Goal: Task Accomplishment & Management: Complete application form

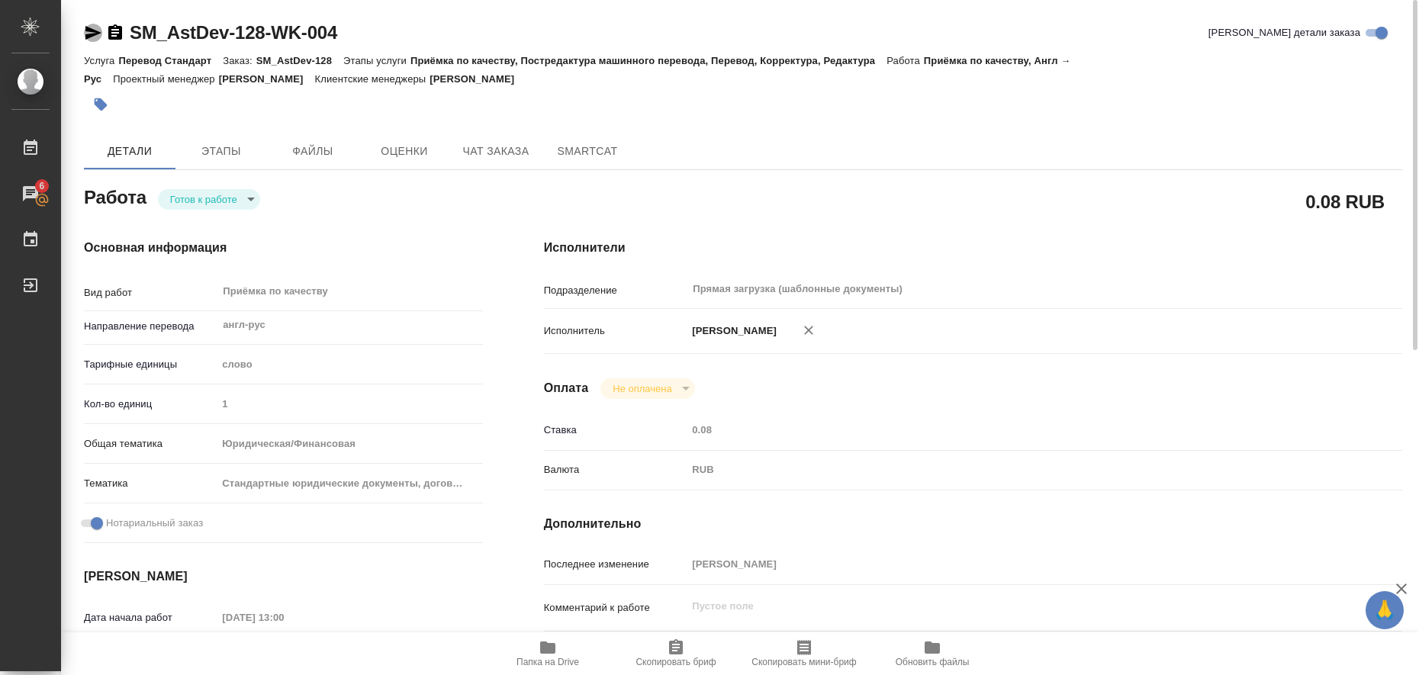
click at [94, 33] on icon "button" at bounding box center [93, 33] width 18 height 18
click at [97, 109] on icon "button" at bounding box center [100, 104] width 15 height 15
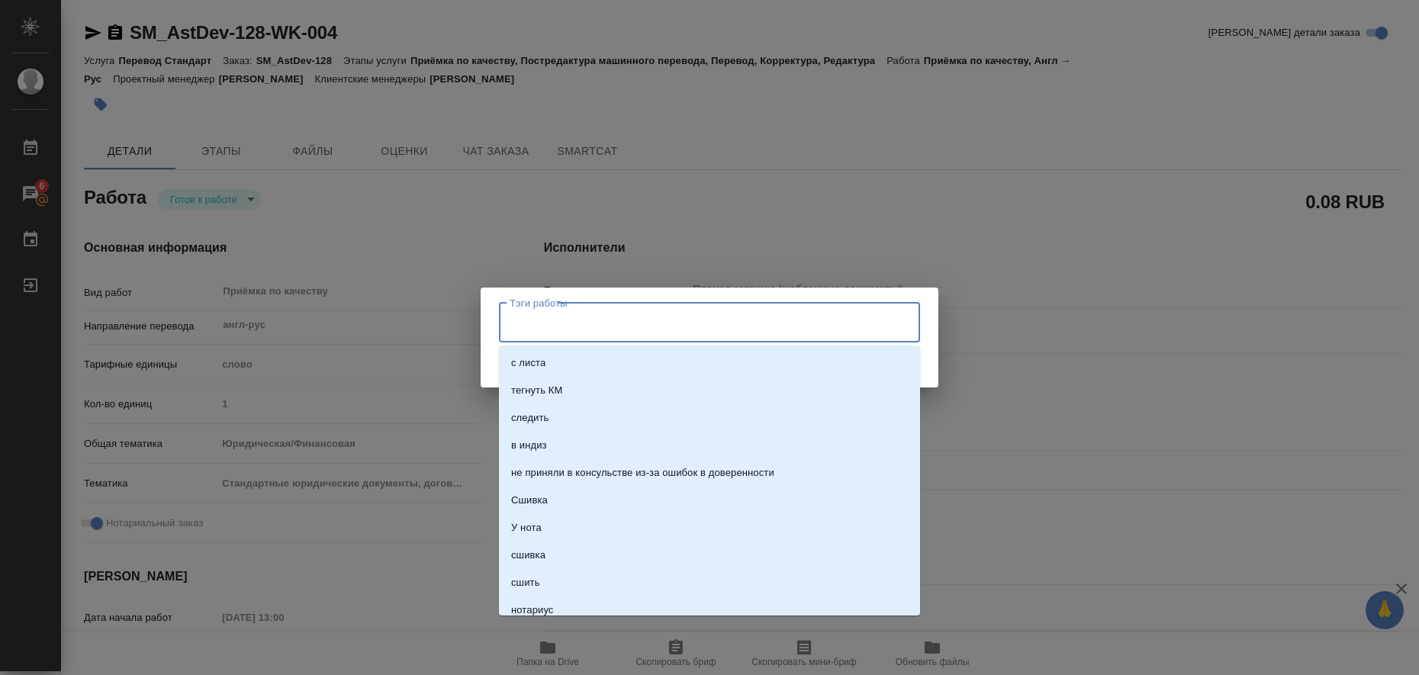
click at [530, 324] on input "Тэги работы" at bounding box center [695, 323] width 378 height 26
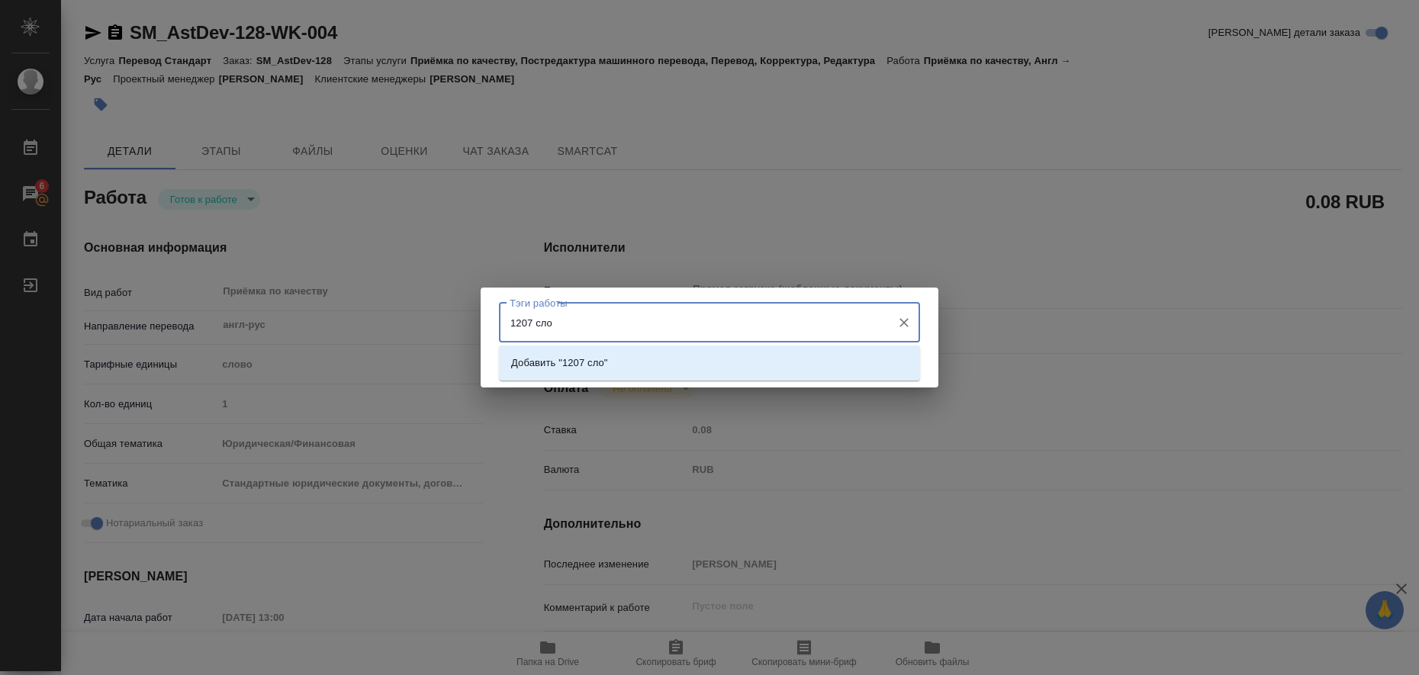
type input "1207 слов"
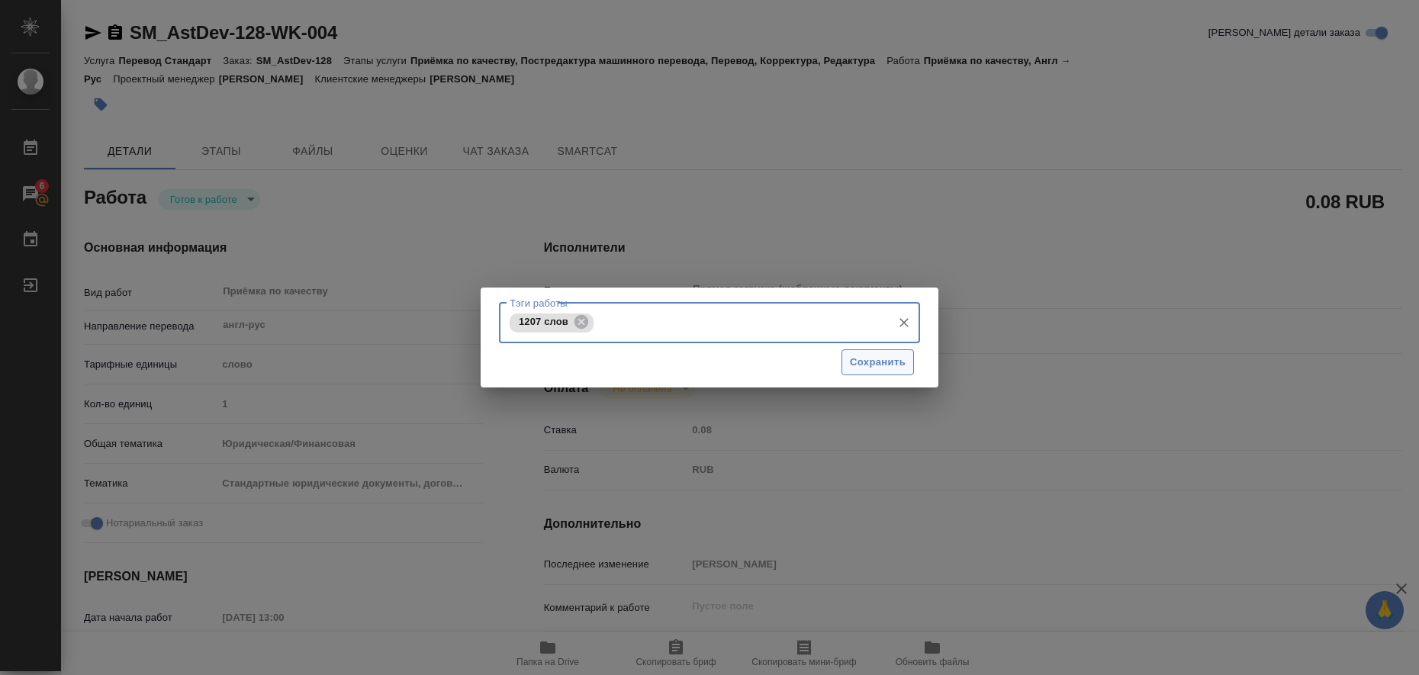
click at [890, 365] on span "Сохранить" at bounding box center [878, 363] width 56 height 18
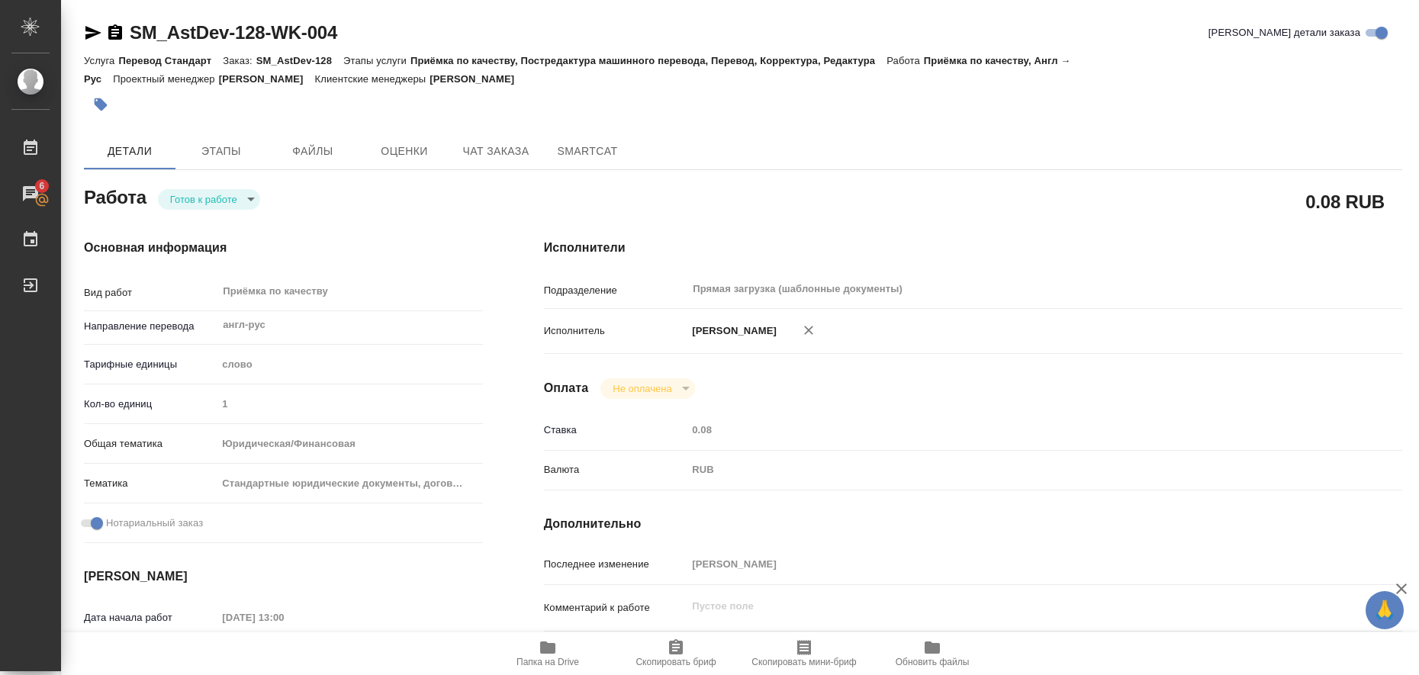
type input "readyForWork"
type input "англ-рус"
type input "5a8b1489cc6b4906c91bfd90"
type input "1"
type input "yr-fn"
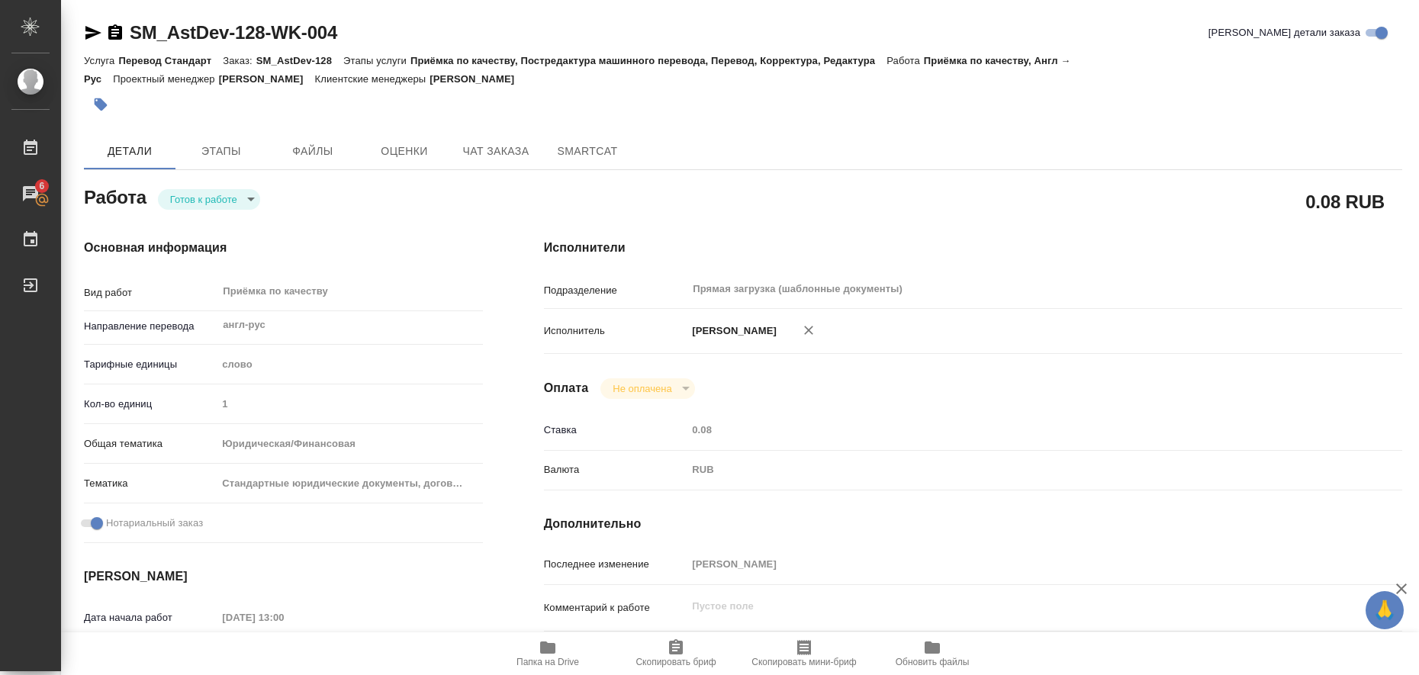
type input "5f647205b73bc97568ca66bf"
checkbox input "true"
type input "13.08.2025 13:00"
type input "13.08.2025 15:00"
type input "13.08.2025 16:00"
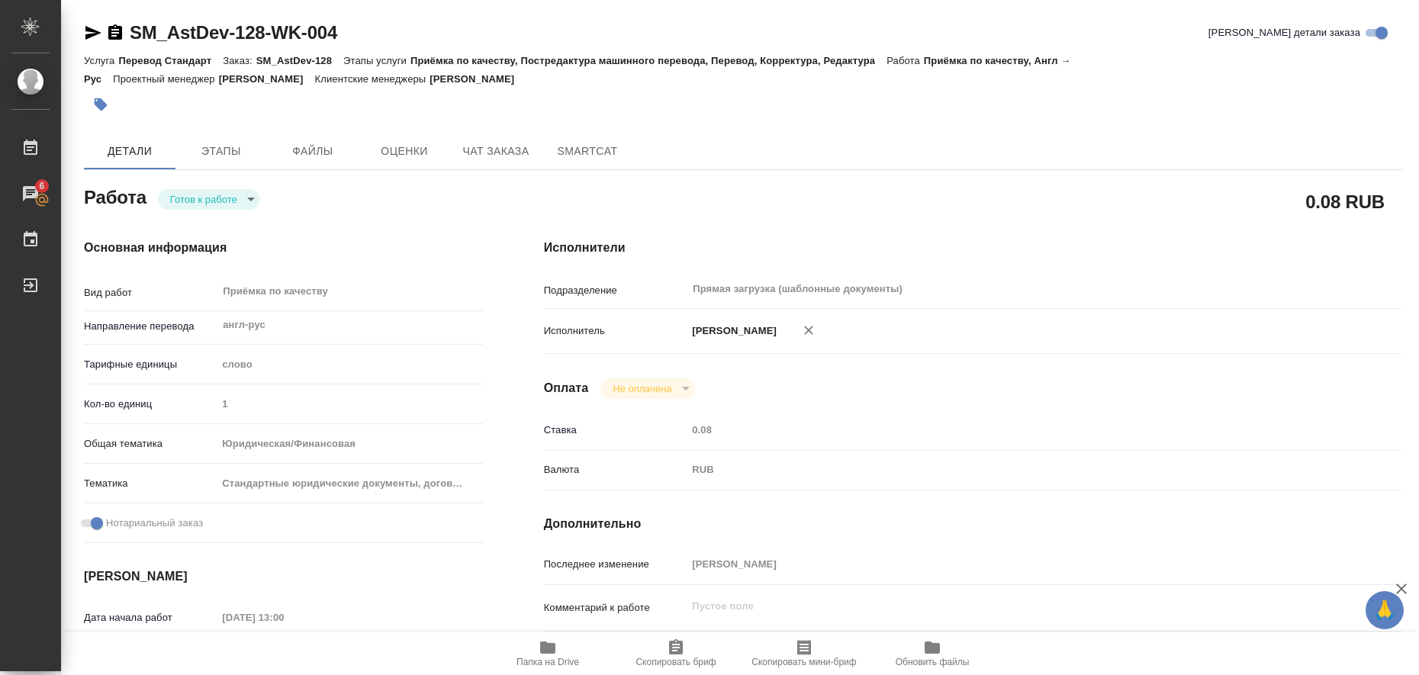
type input "Прямая загрузка (шаблонные документы)"
type input "notPayed"
type input "0.08"
type input "RUB"
type input "Любицкая Ольга"
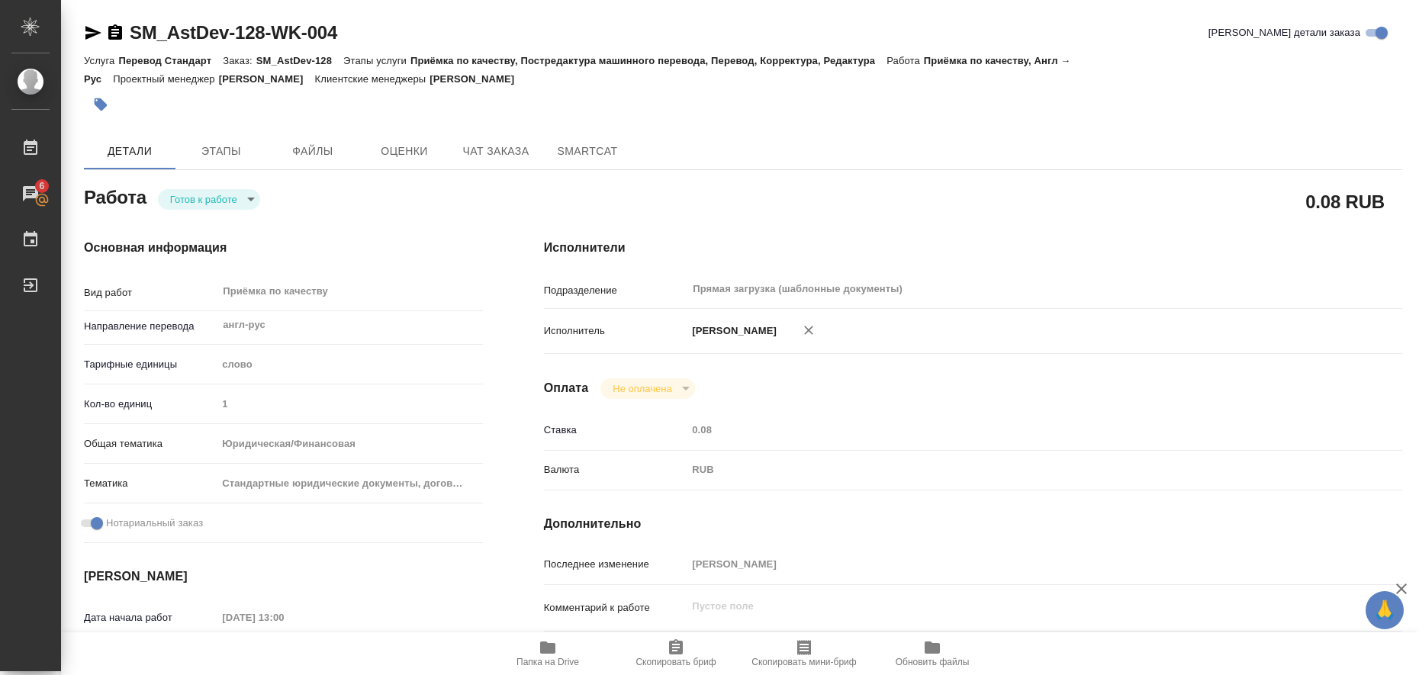
type input "SM_AstDev-128"
type input "Перевод Стандарт"
type input "Приёмка по качеству, Постредактура машинного перевода, Перевод, Корректура, Ред…"
type input "Шульгина Анна"
type input "[PERSON_NAME]"
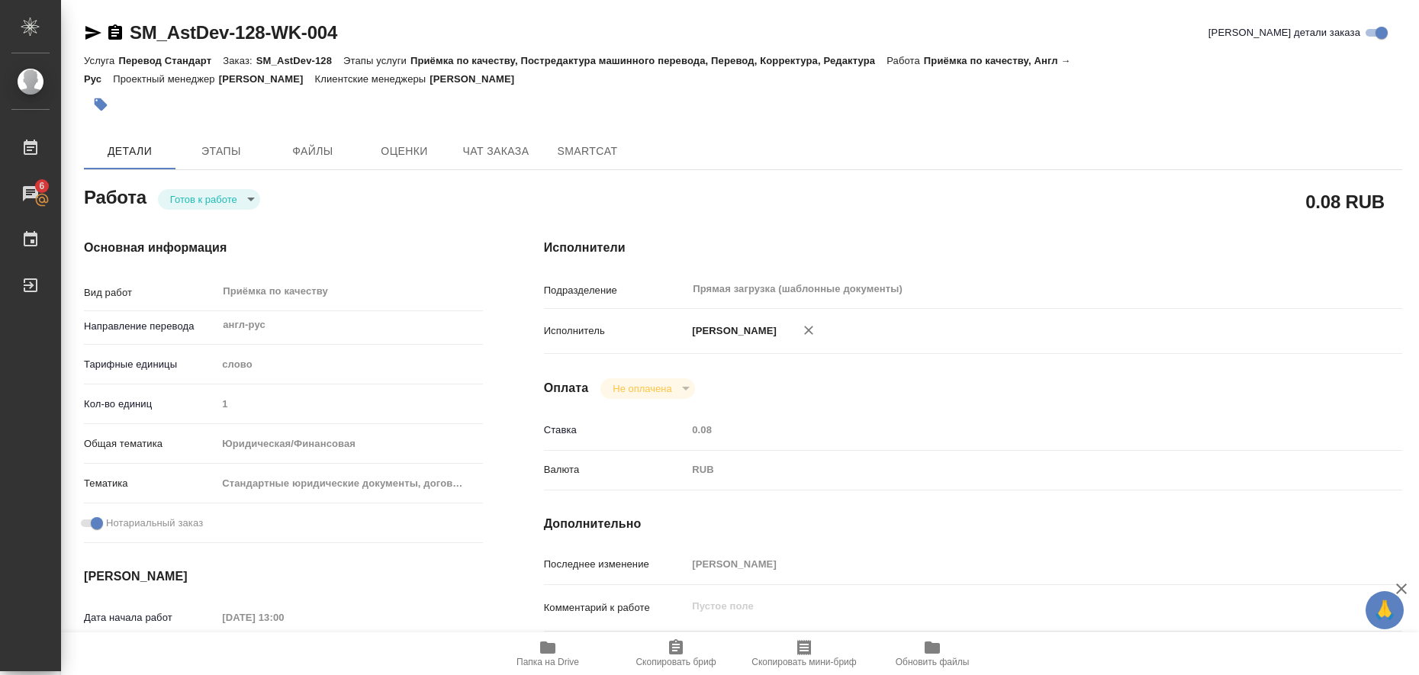
type input "/Clients/ООО «ВХД МЕНЕДЖМЕНТ»/Orders/SM_AstDev-128"
click at [239, 204] on body "🙏 .cls-1 fill:#fff; AWATERA Liubitskaia Olga Работы 6 Чаты График Выйти SM_AstD…" at bounding box center [709, 337] width 1419 height 675
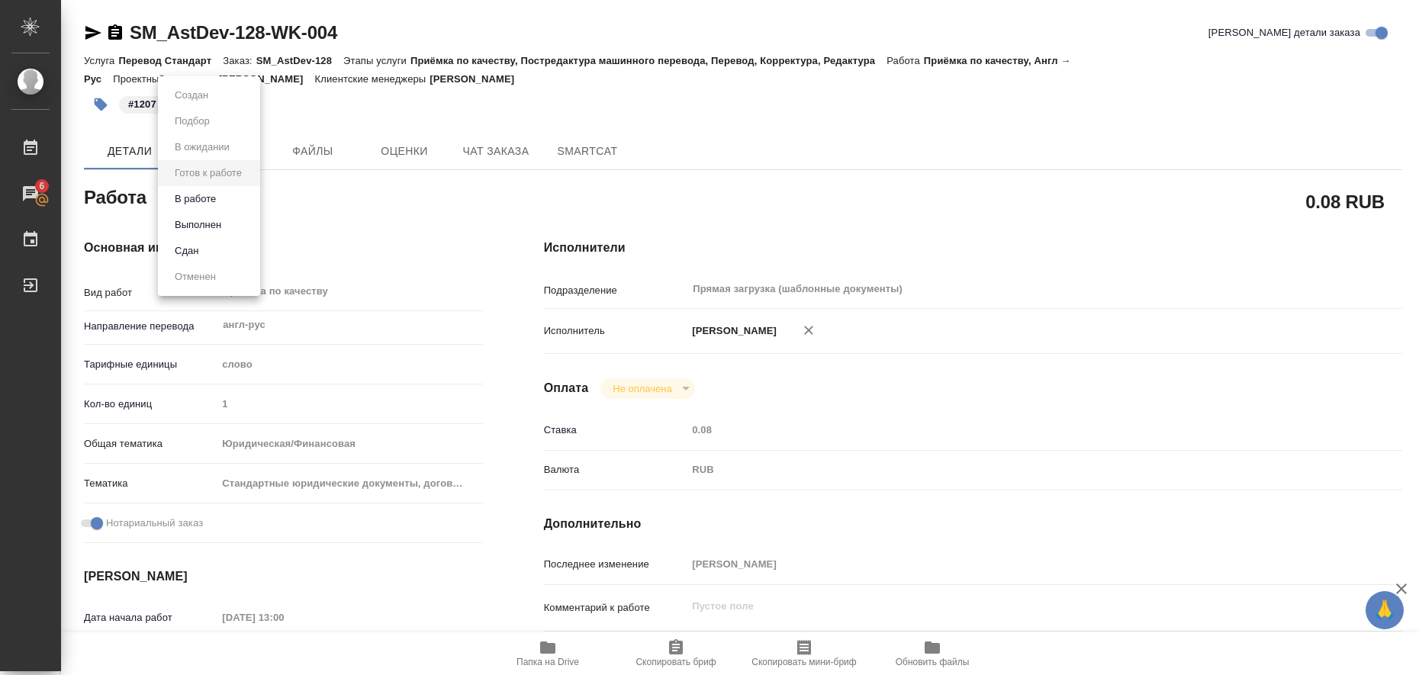
click at [230, 220] on li "Выполнен" at bounding box center [209, 225] width 102 height 26
type textarea "x"
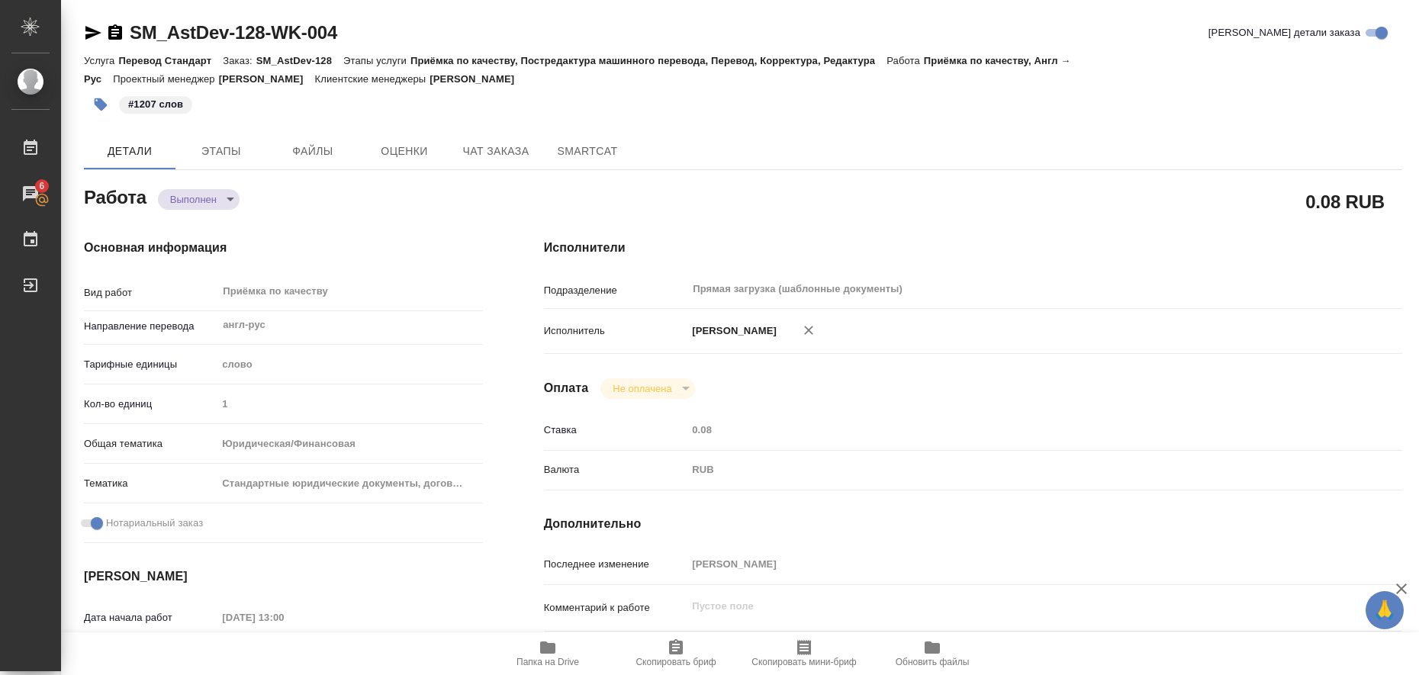
type textarea "x"
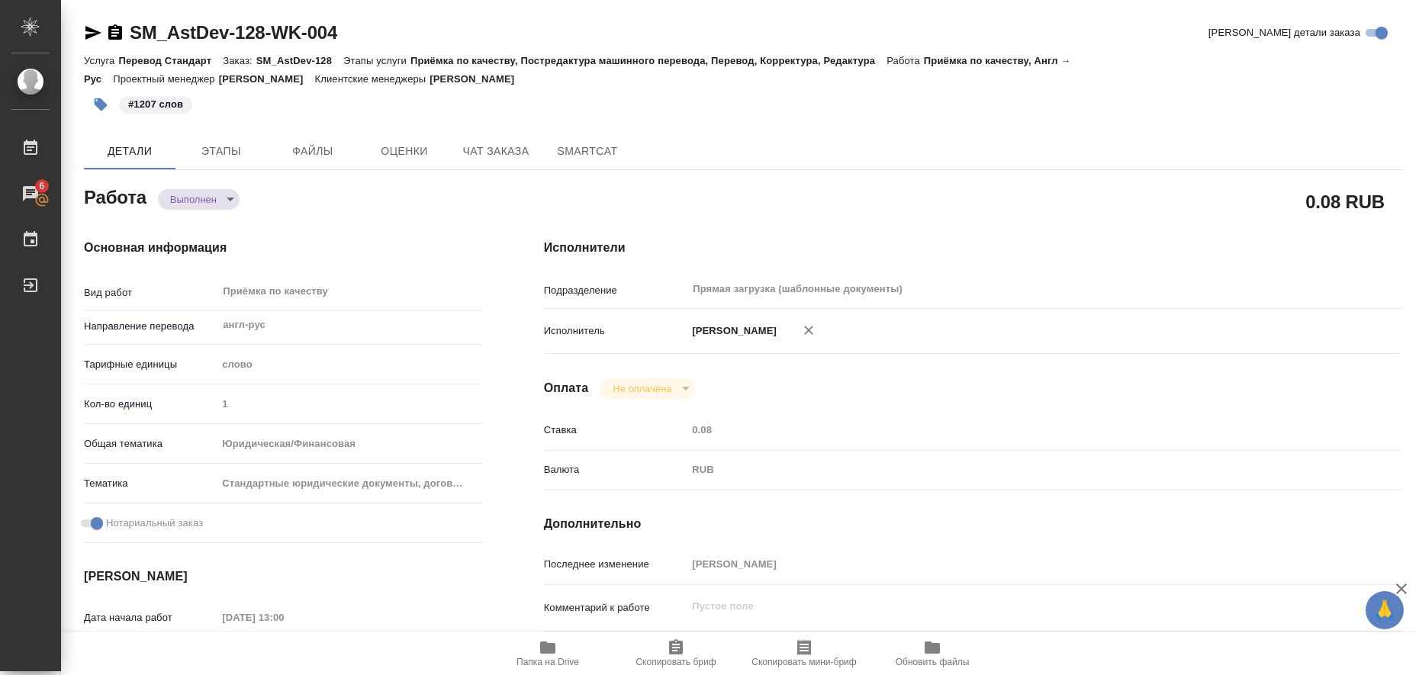
type textarea "x"
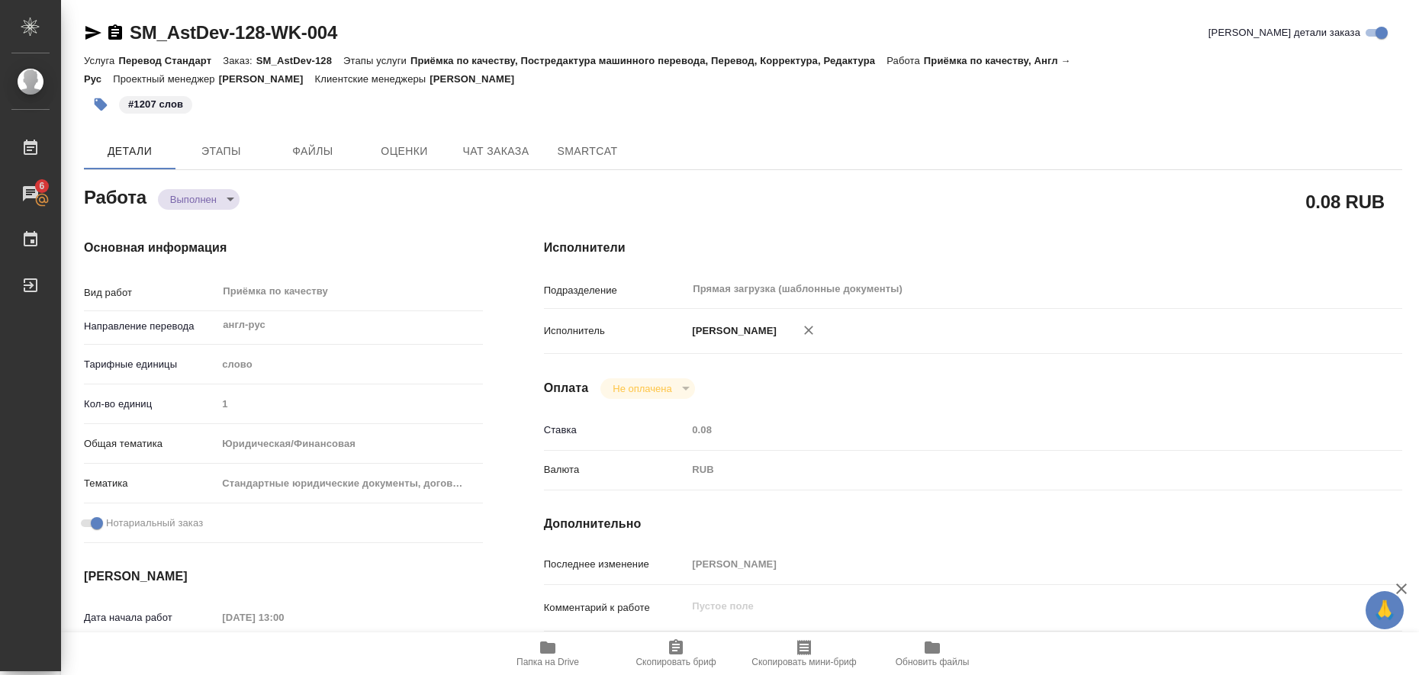
type textarea "x"
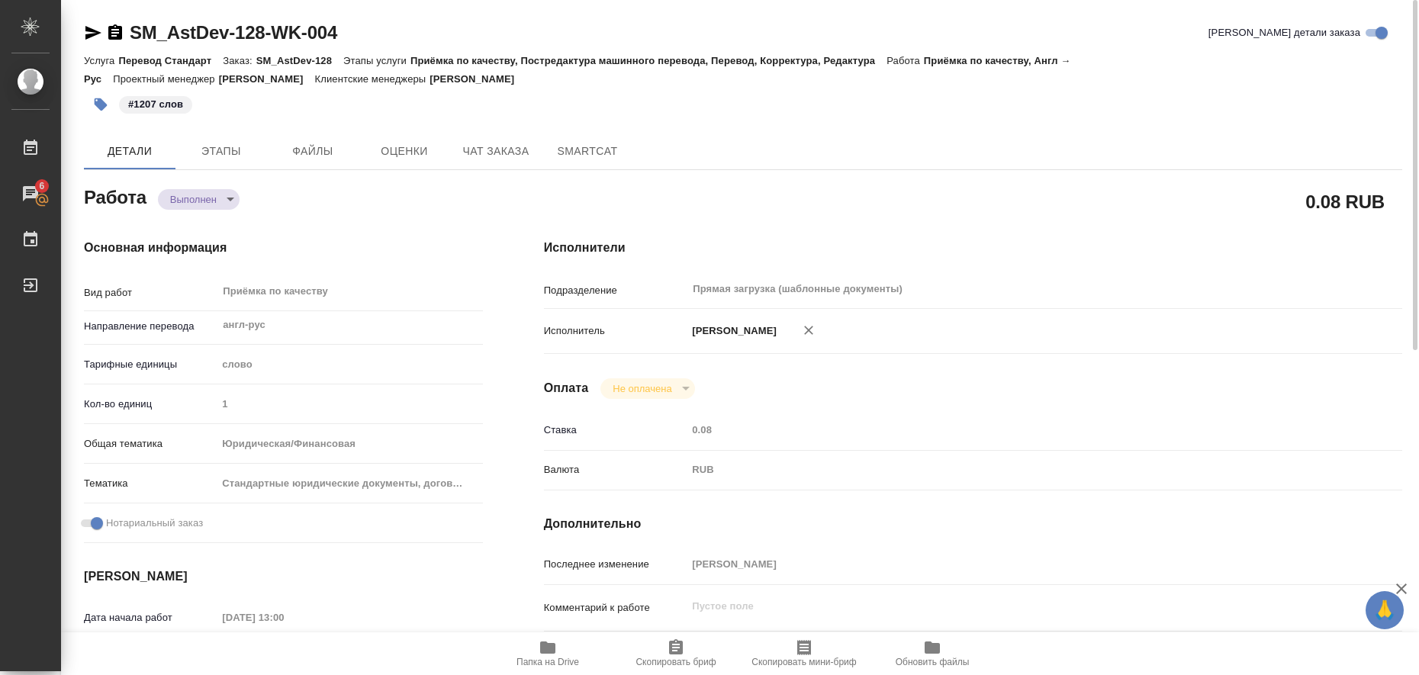
type textarea "x"
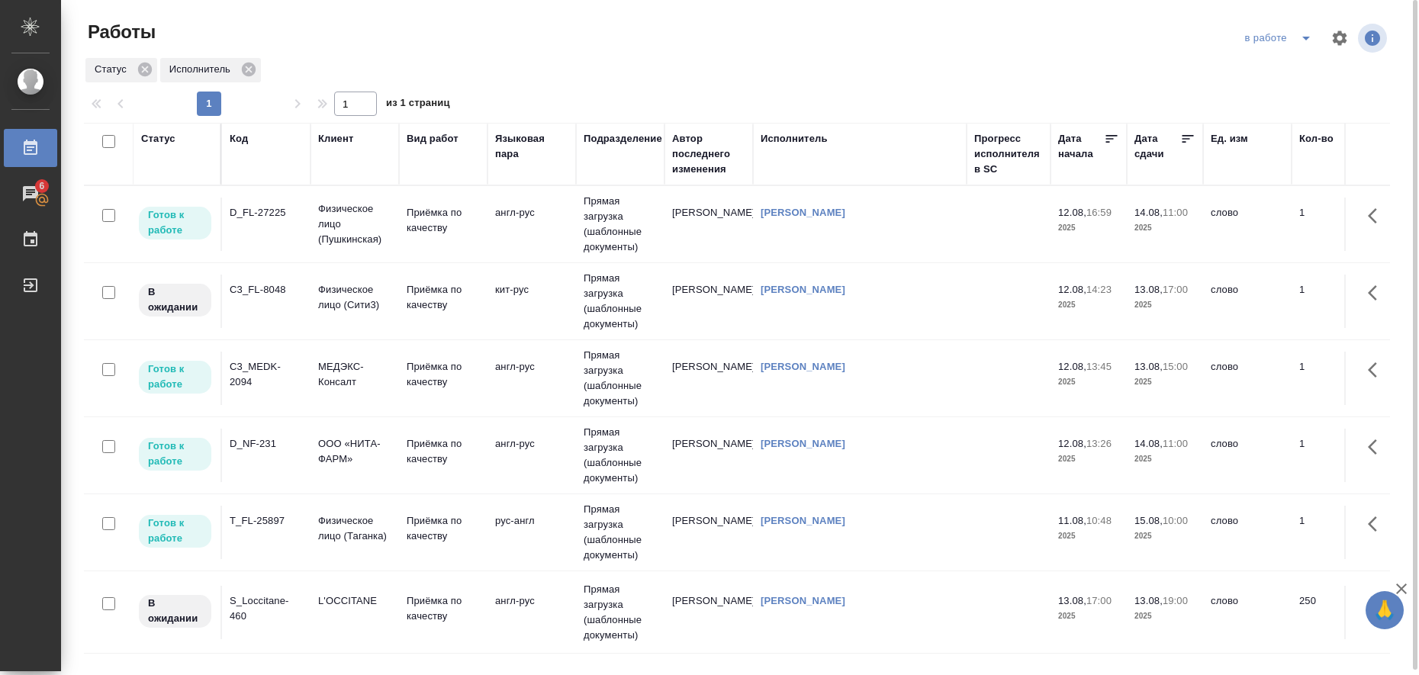
click at [1305, 40] on icon "split button" at bounding box center [1306, 38] width 18 height 18
click at [1236, 76] on li "Стандартные настройки" at bounding box center [1281, 68] width 146 height 24
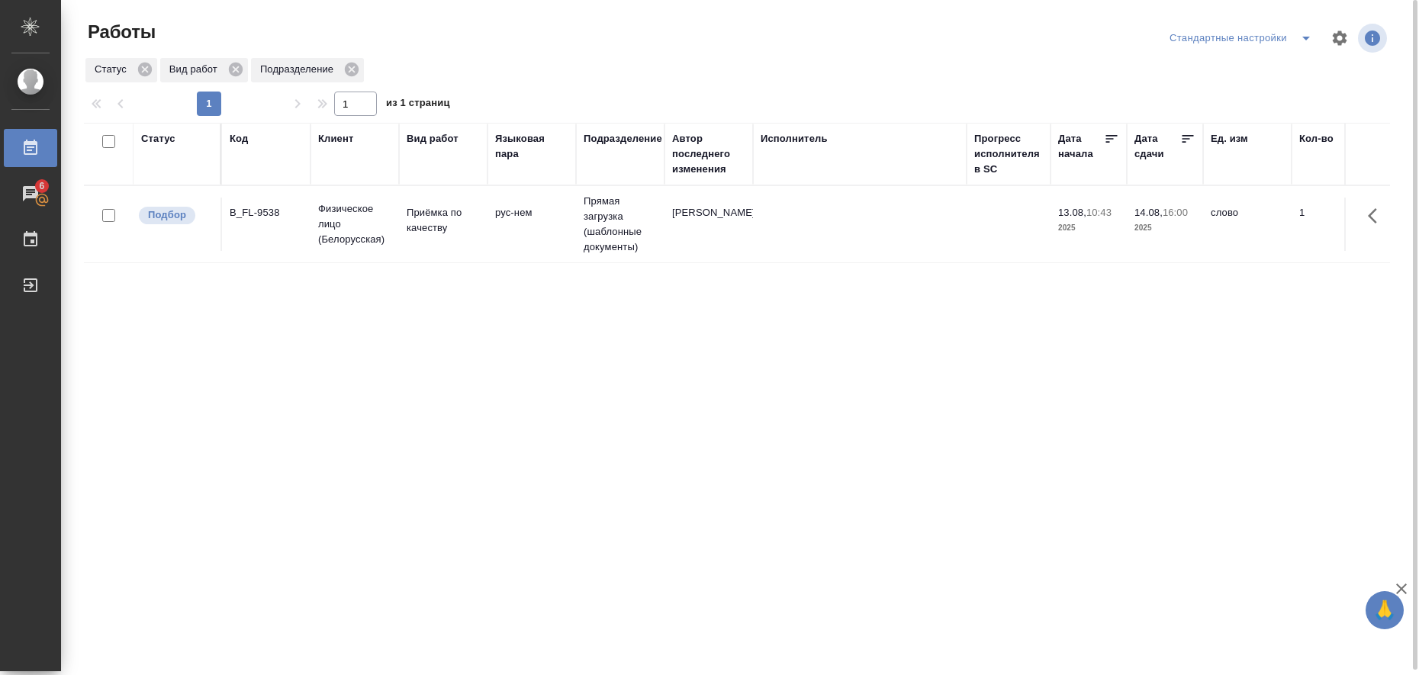
click at [1306, 35] on icon "split button" at bounding box center [1306, 38] width 18 height 18
click at [1273, 71] on li "в работе" at bounding box center [1244, 68] width 156 height 24
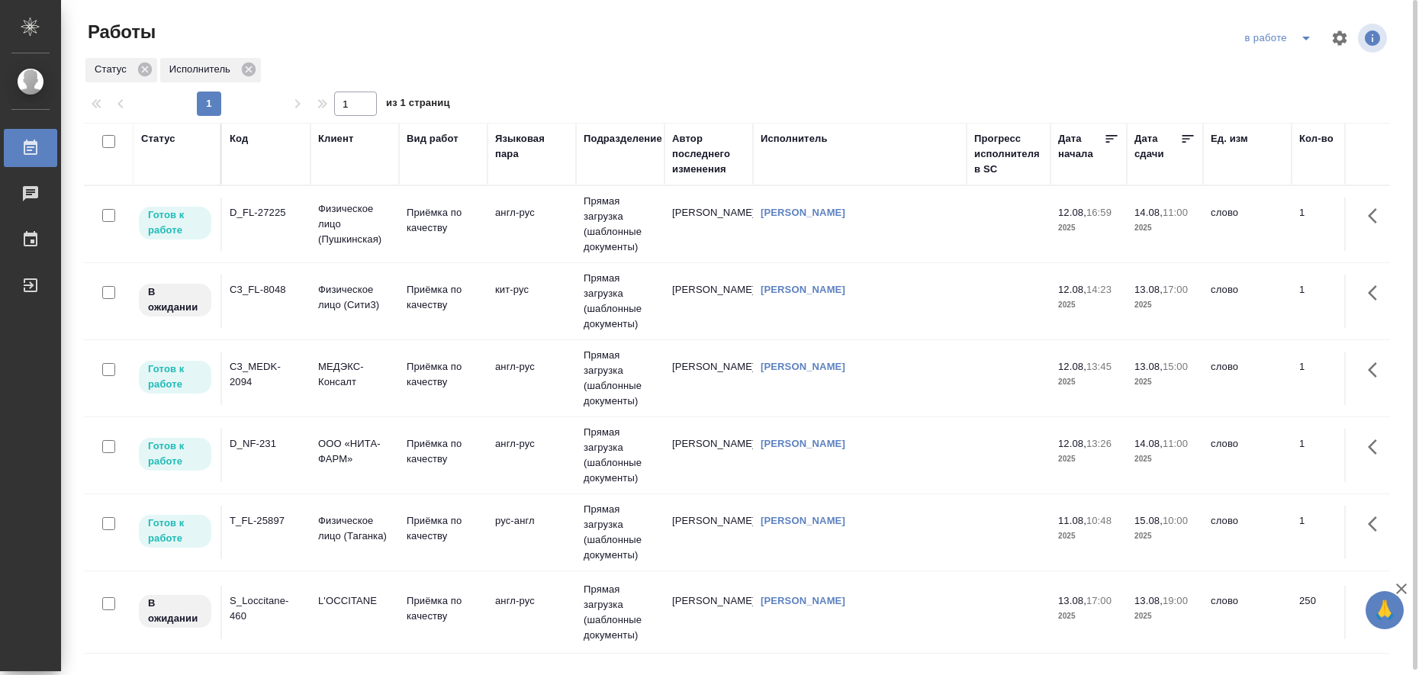
click at [429, 251] on td "Приёмка по качеству" at bounding box center [443, 224] width 89 height 53
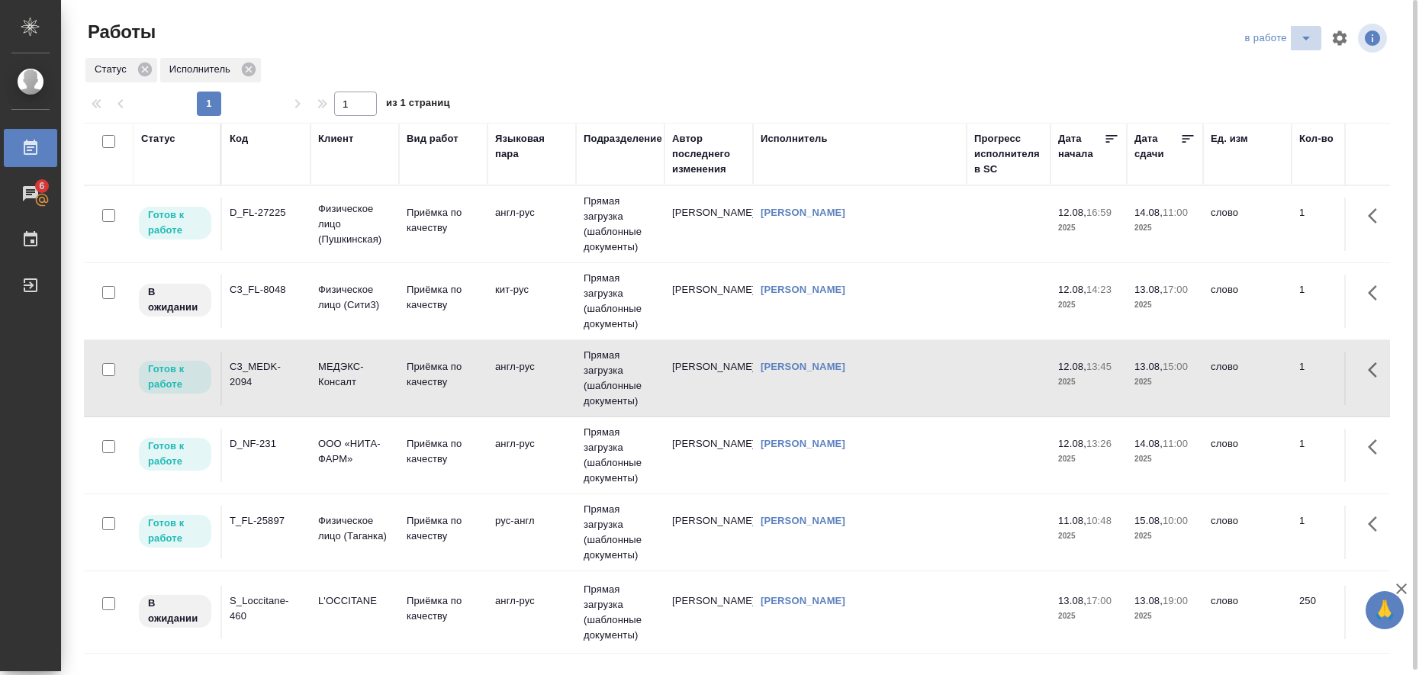
click at [1304, 37] on icon "split button" at bounding box center [1306, 39] width 8 height 4
click at [1285, 66] on li "Стандартные настройки" at bounding box center [1281, 68] width 146 height 24
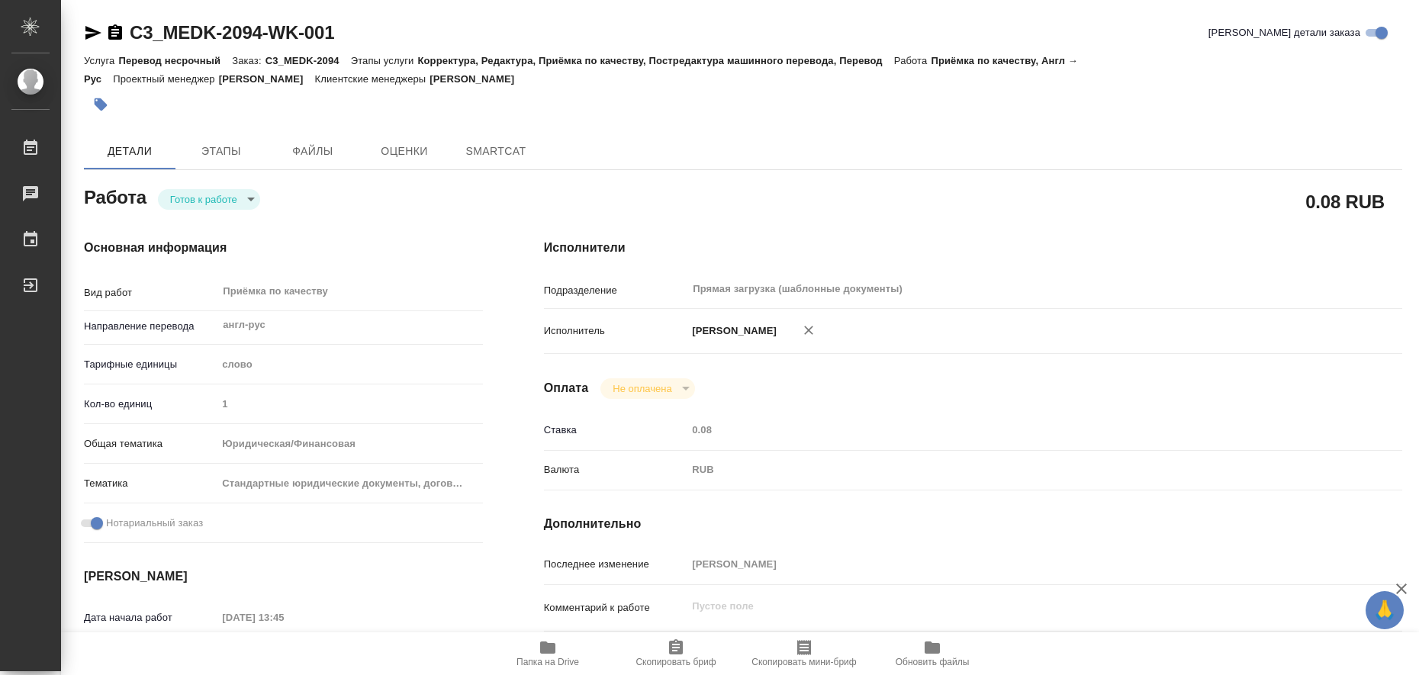
type textarea "x"
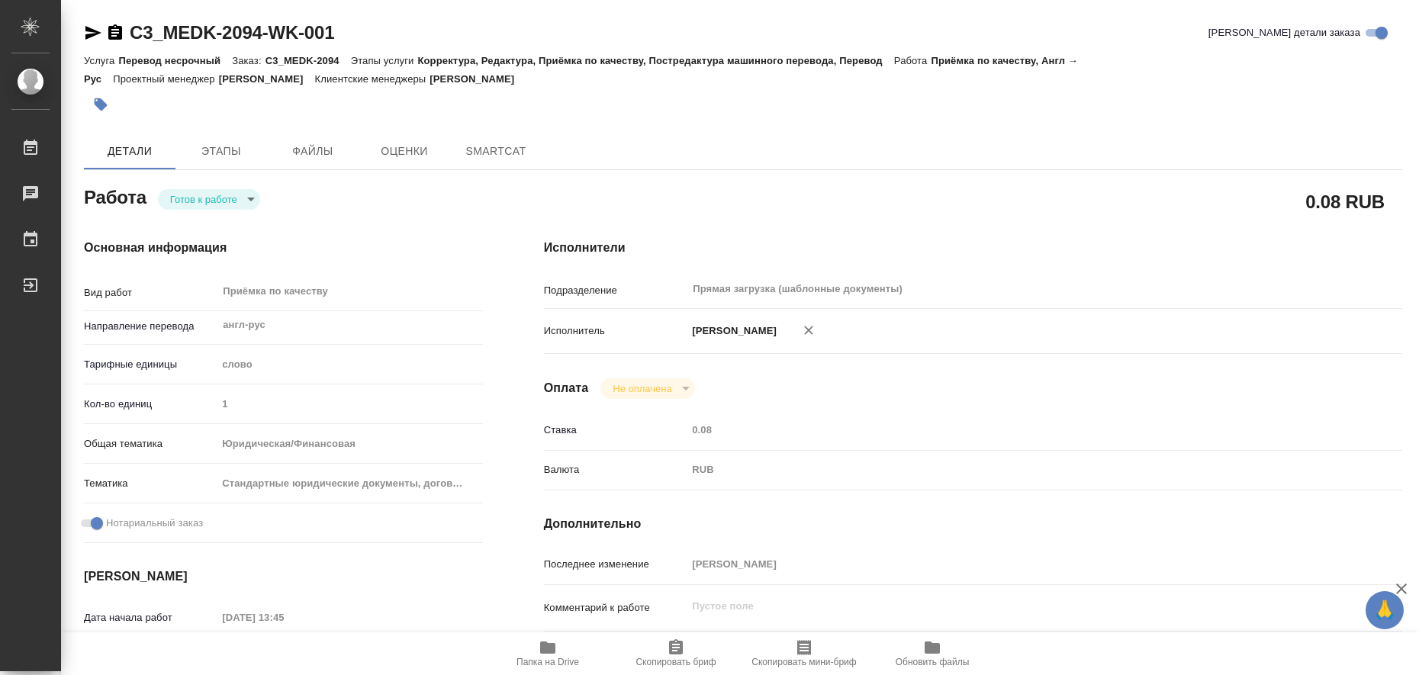
type textarea "x"
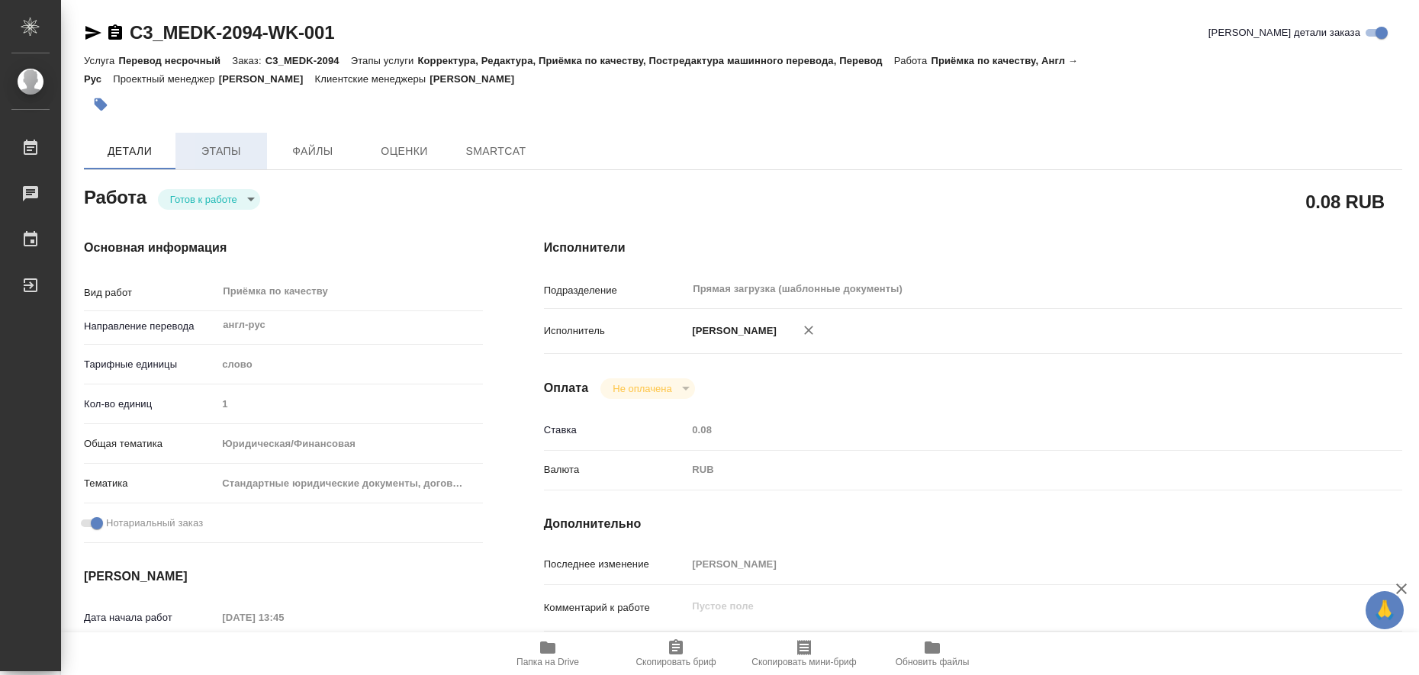
type textarea "x"
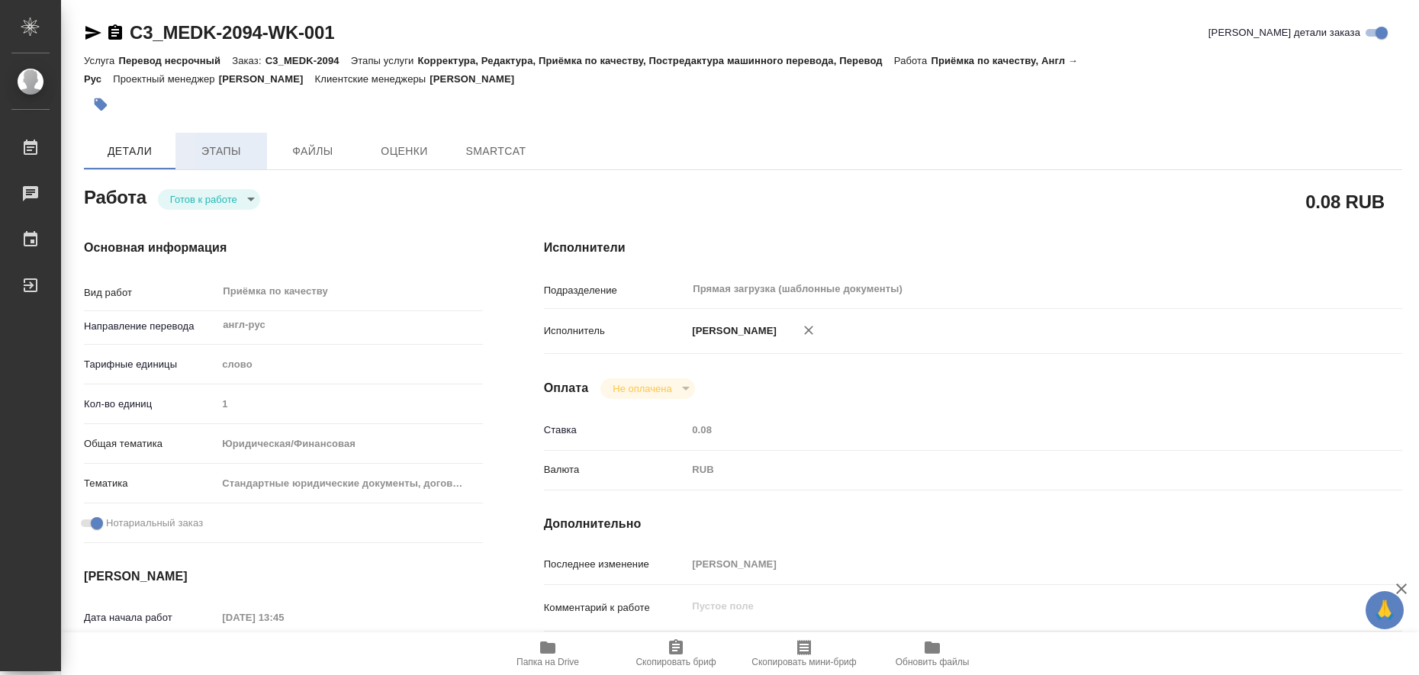
click at [230, 146] on span "Этапы" at bounding box center [221, 151] width 73 height 19
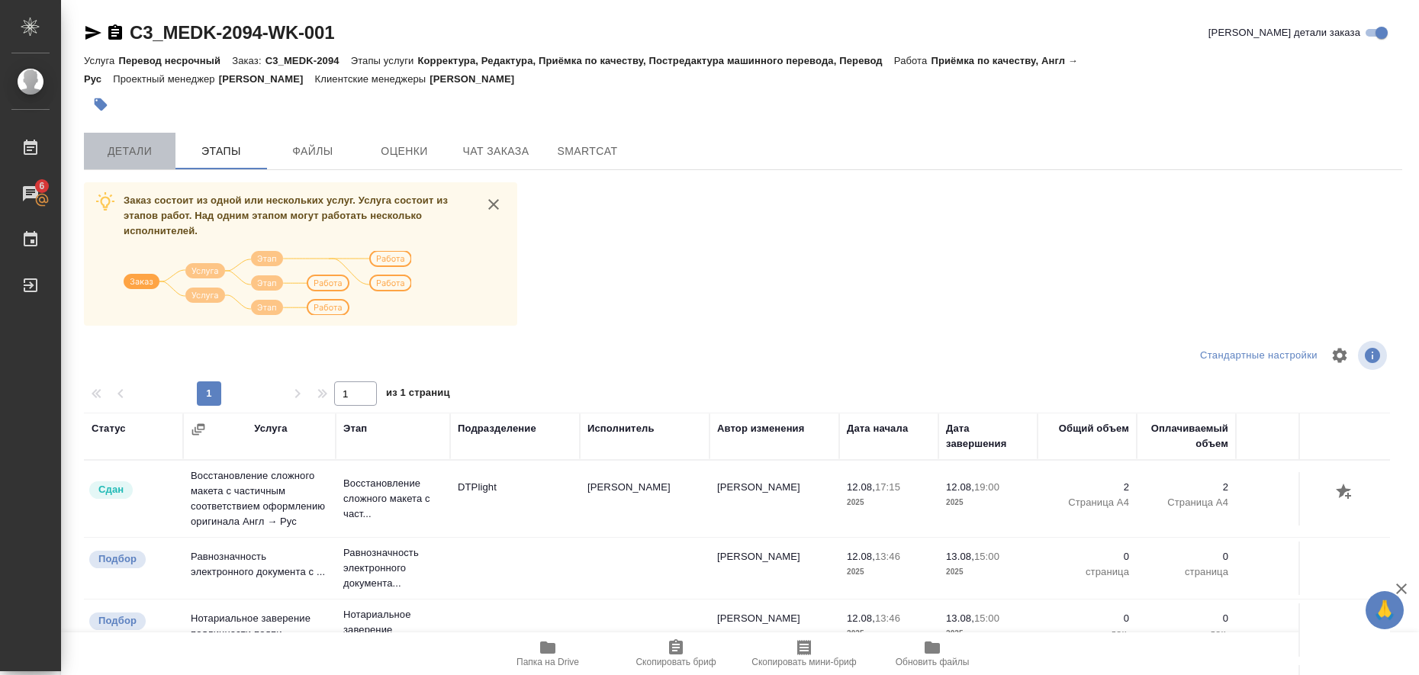
click at [144, 145] on span "Детали" at bounding box center [129, 151] width 73 height 19
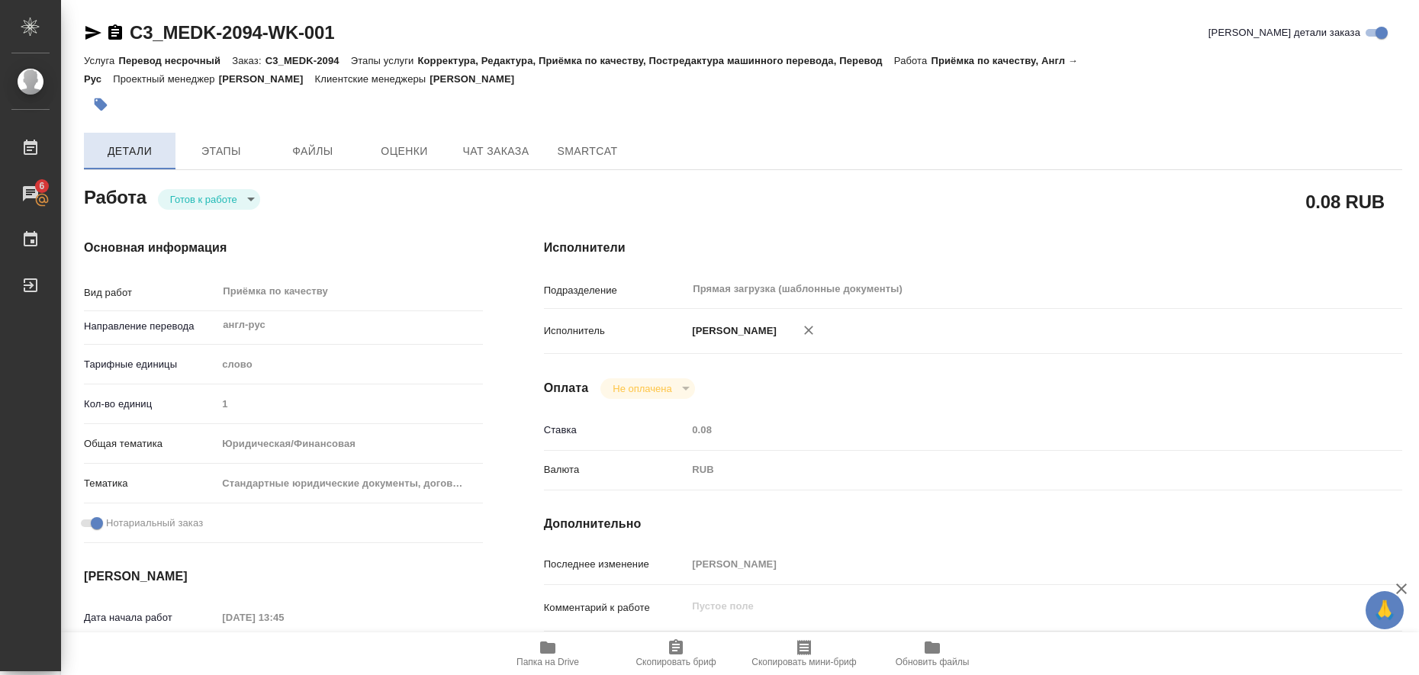
type textarea "x"
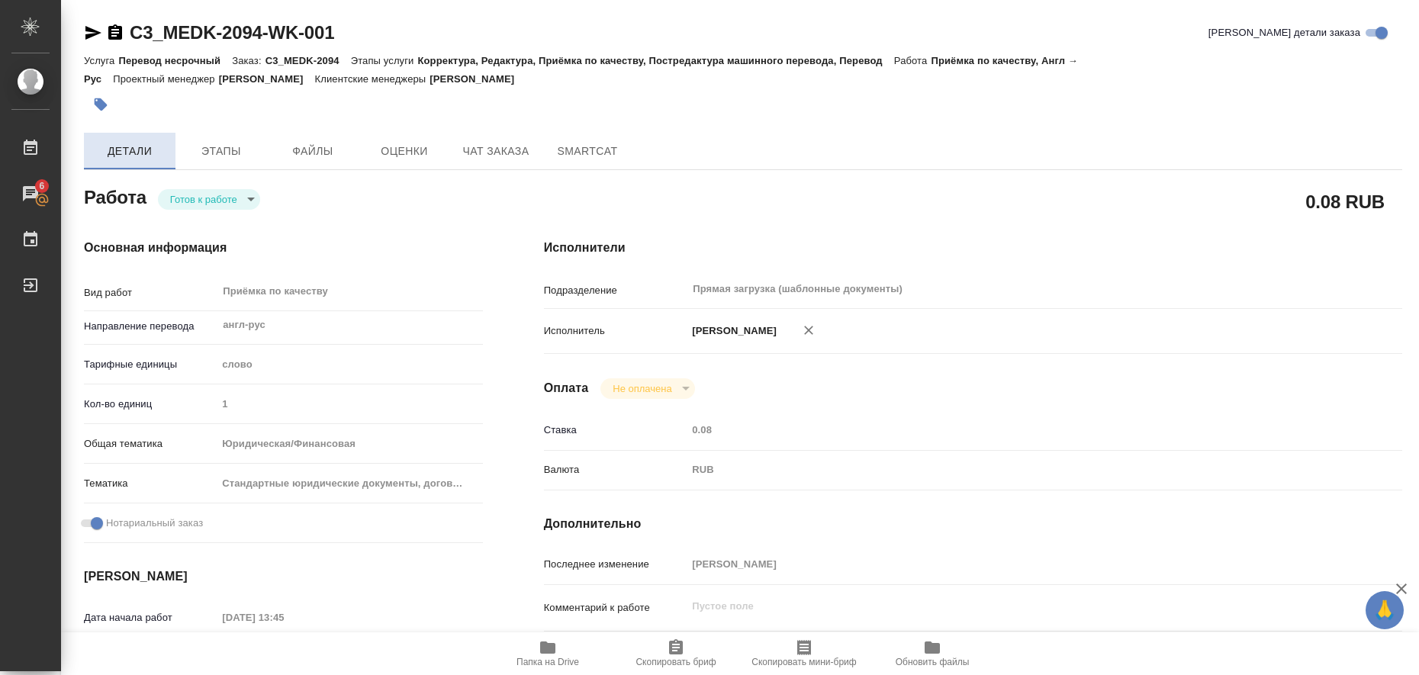
type textarea "x"
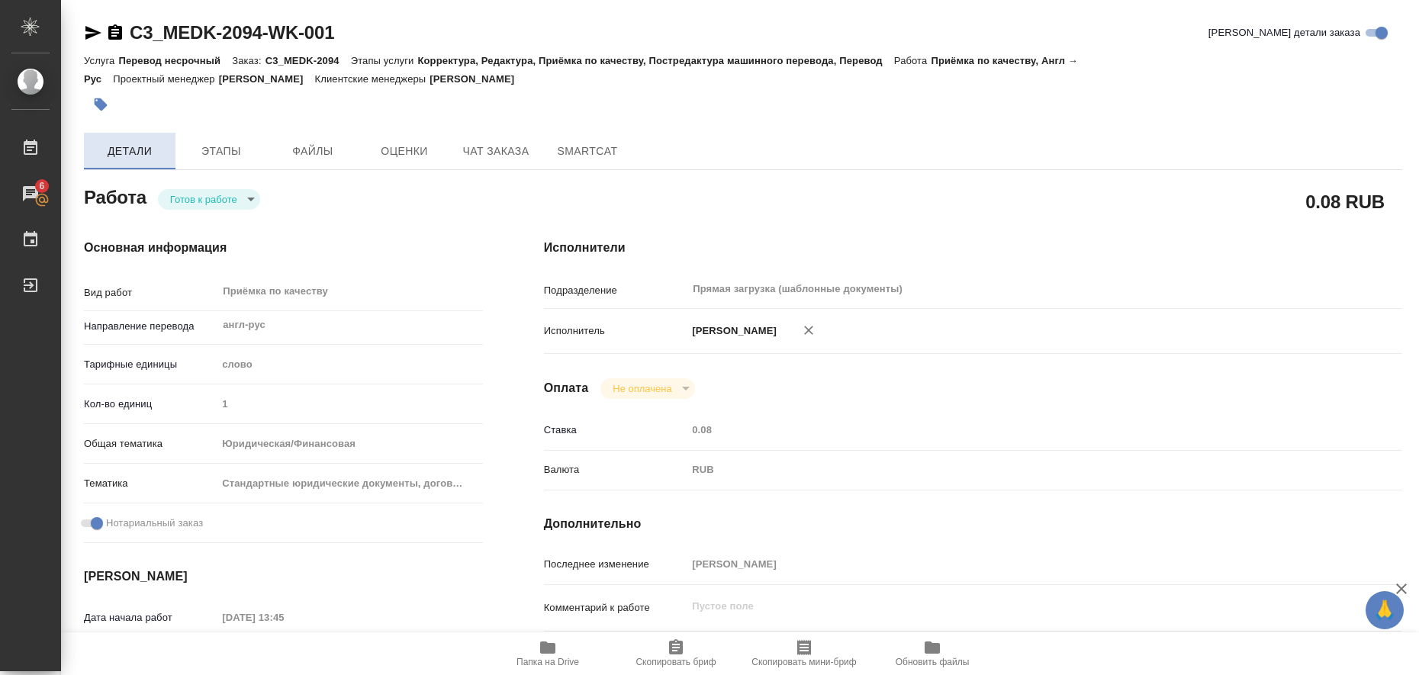
type textarea "x"
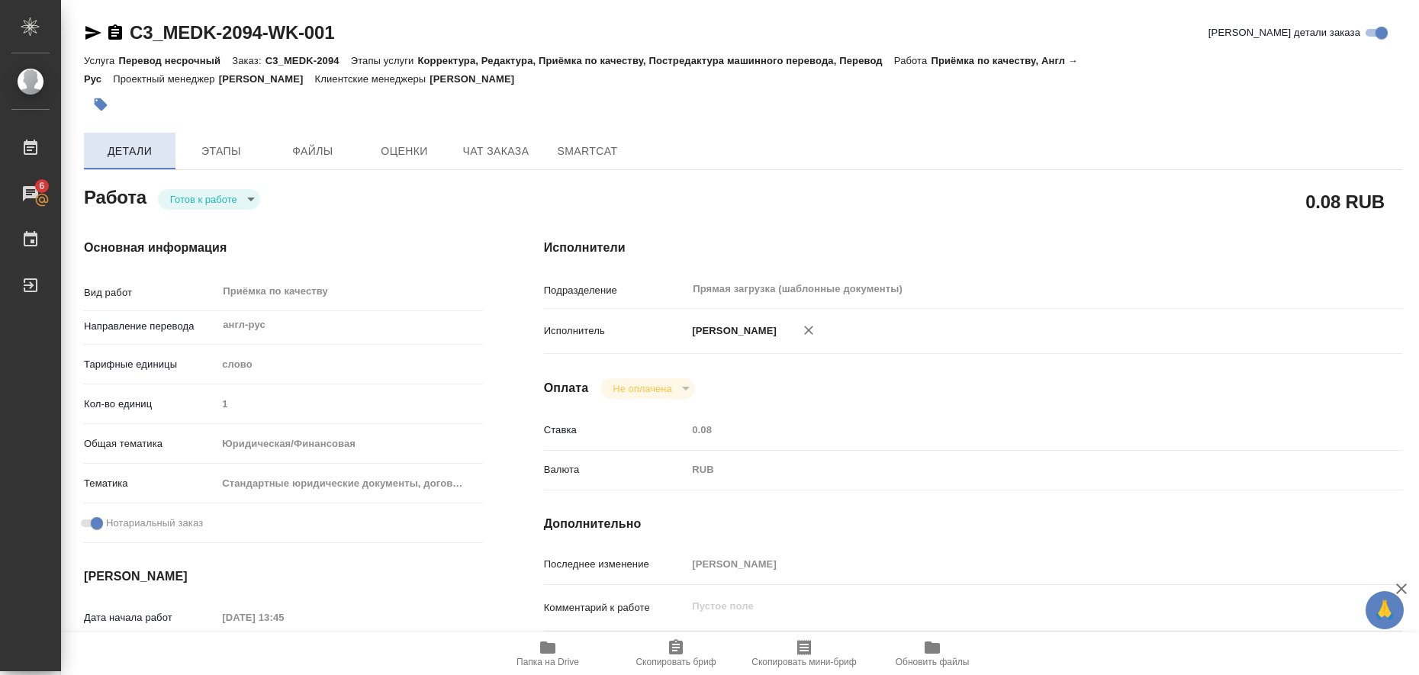
type textarea "x"
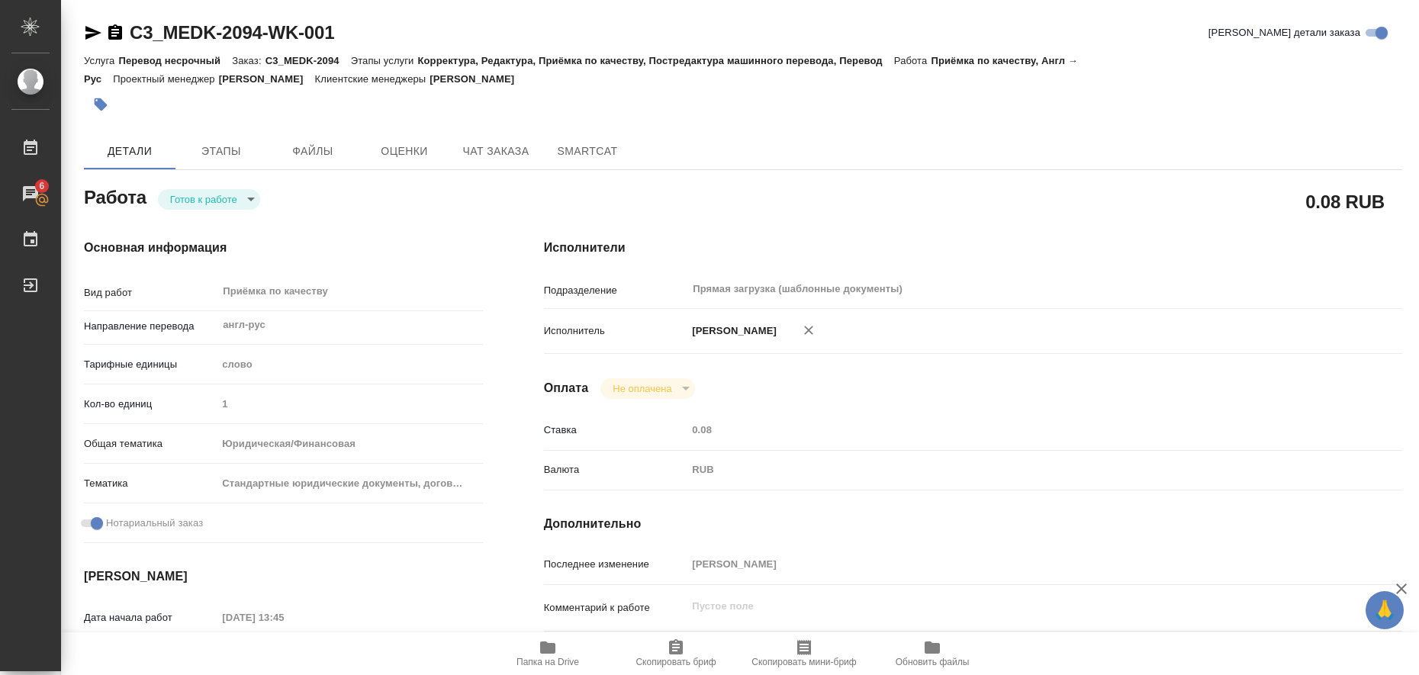
type textarea "x"
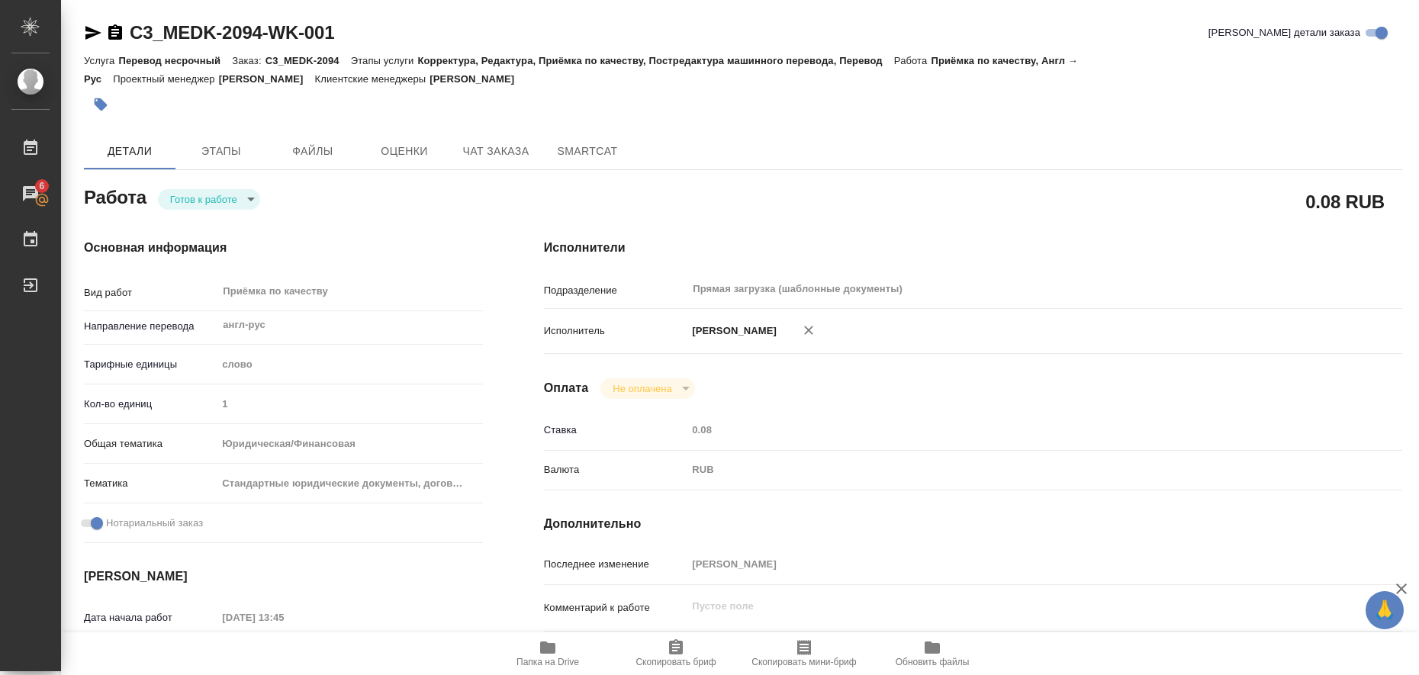
type textarea "x"
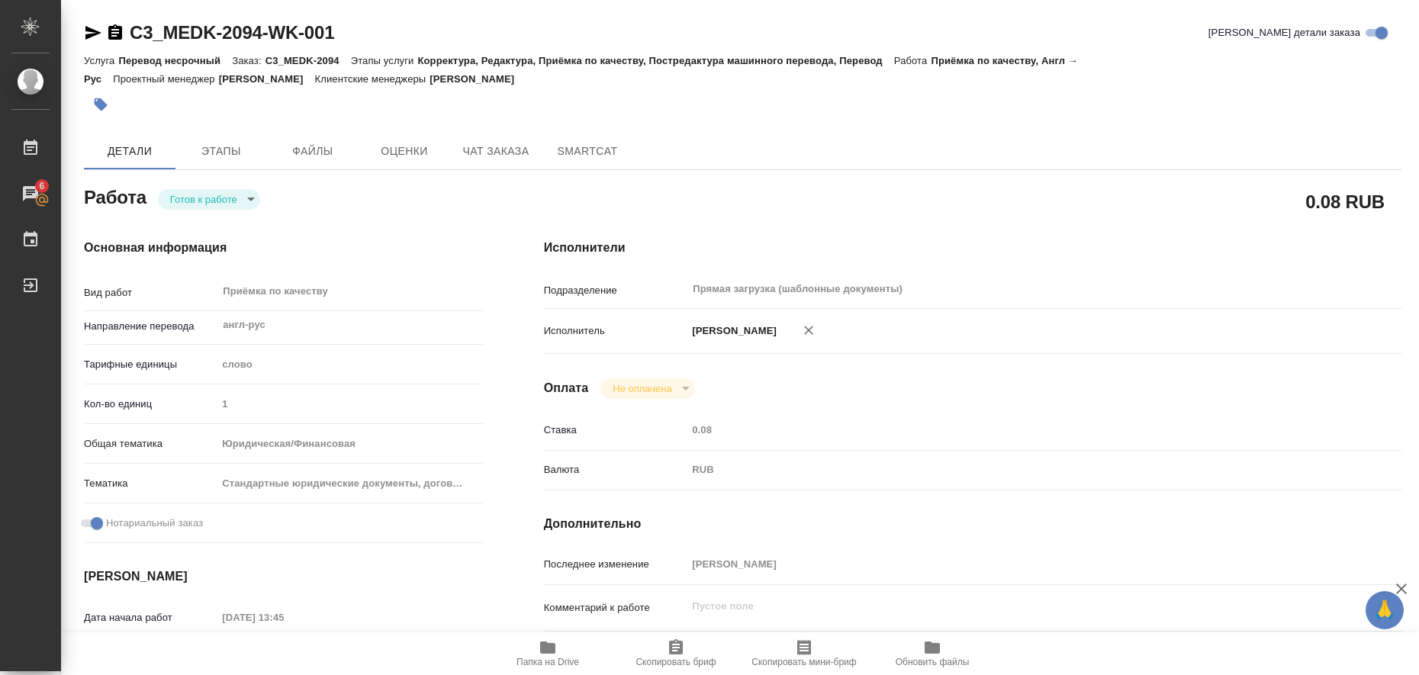
type textarea "x"
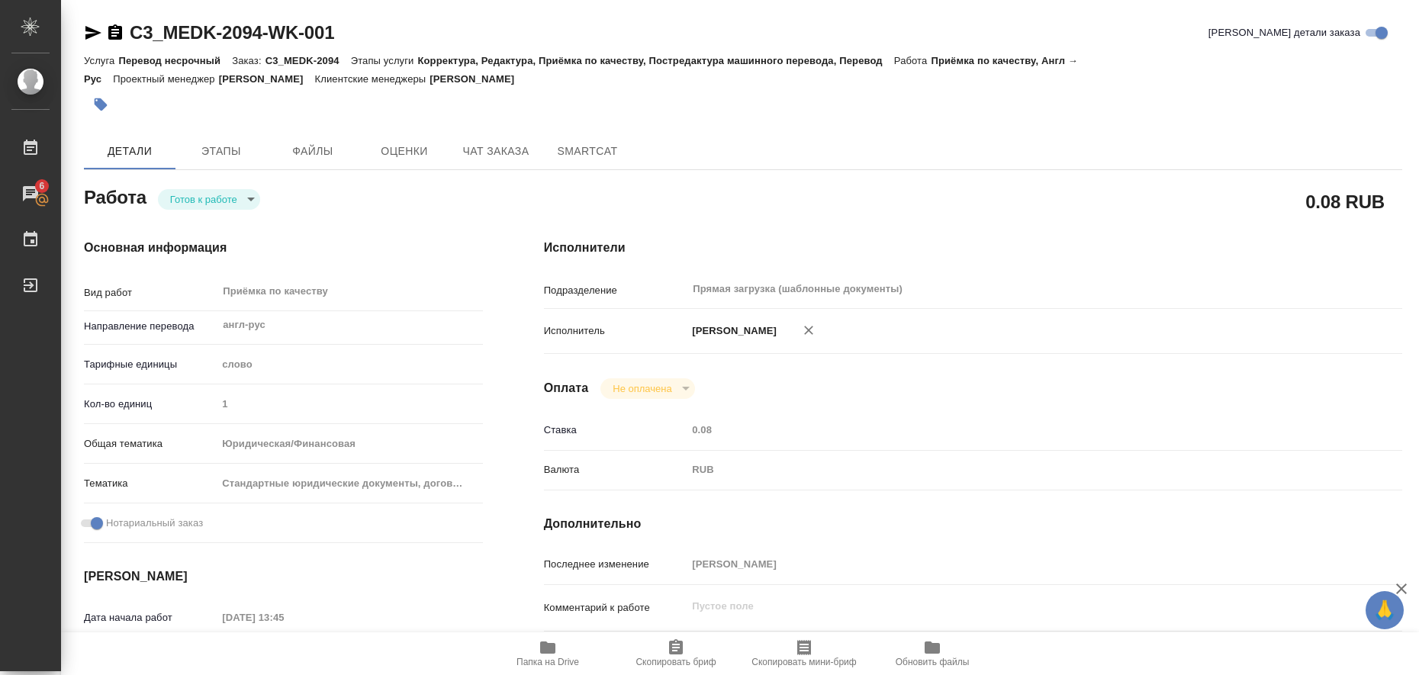
click at [545, 650] on icon "button" at bounding box center [547, 648] width 15 height 12
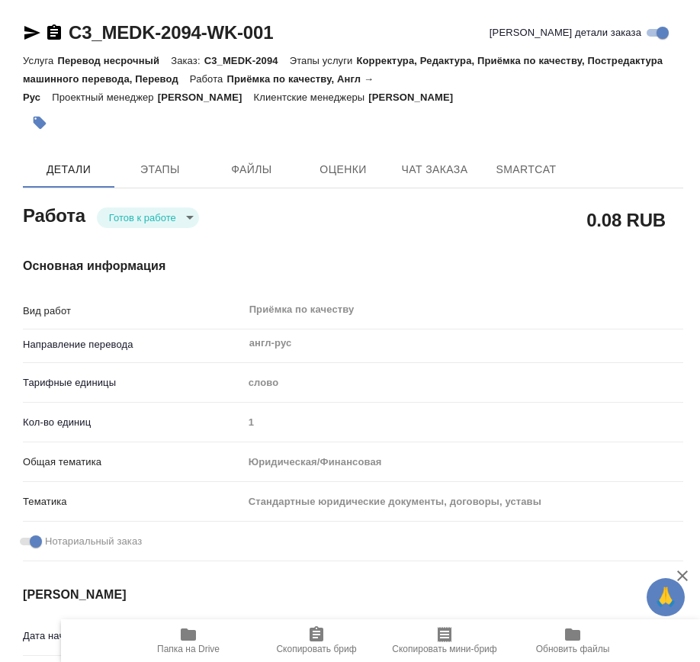
type textarea "x"
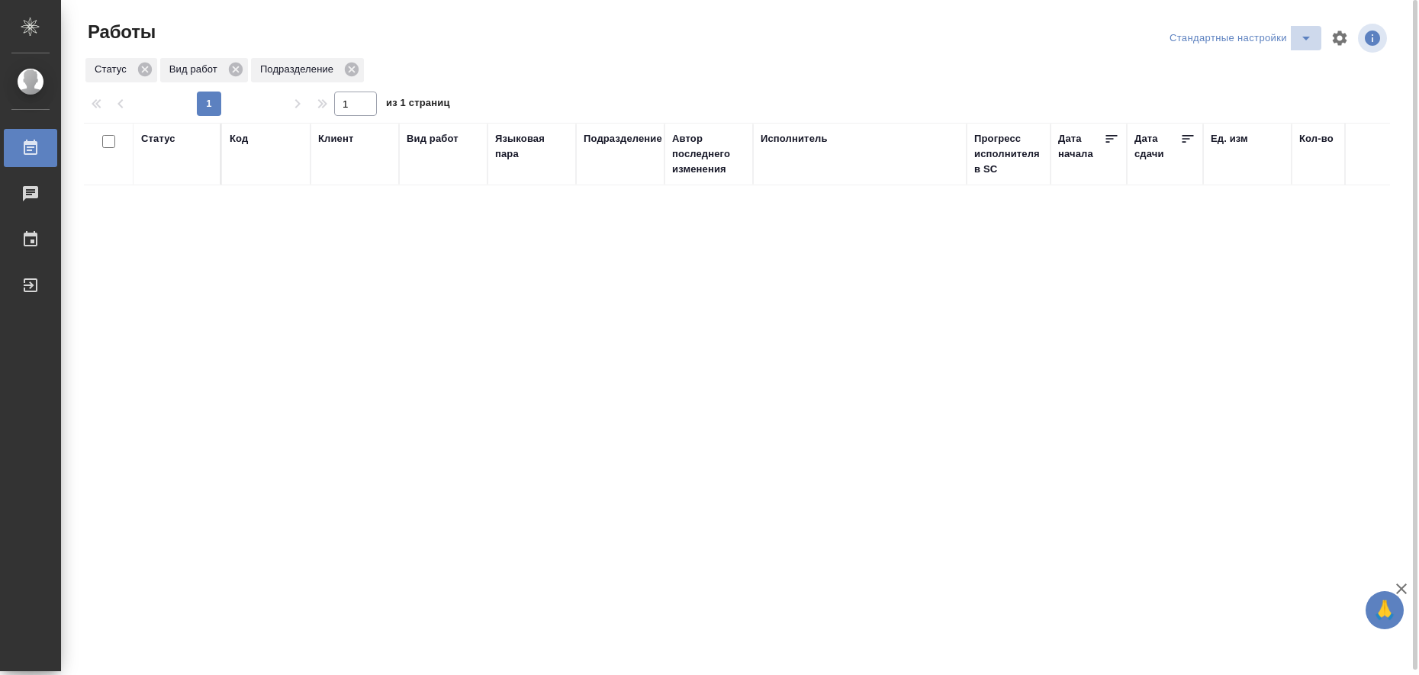
click at [1303, 40] on icon "split button" at bounding box center [1306, 38] width 18 height 18
click at [1282, 64] on li "в работе" at bounding box center [1244, 68] width 156 height 24
